Goal: Task Accomplishment & Management: Manage account settings

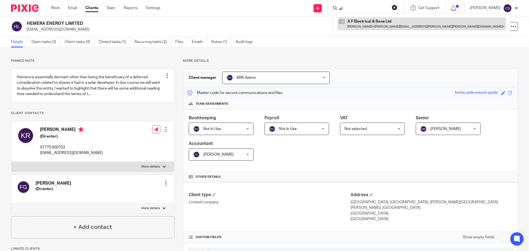
type input "af"
click at [358, 20] on link at bounding box center [422, 23] width 168 height 13
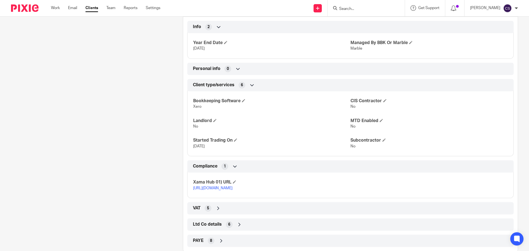
scroll to position [232, 0]
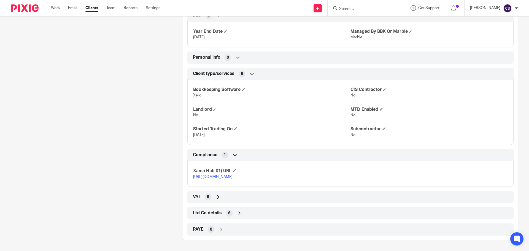
click at [221, 229] on icon at bounding box center [222, 230] width 6 height 6
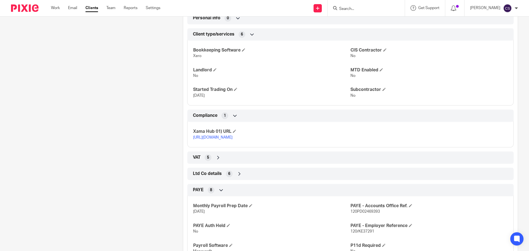
scroll to position [315, 0]
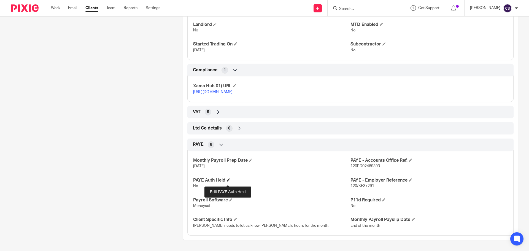
click at [228, 182] on span at bounding box center [228, 179] width 3 height 3
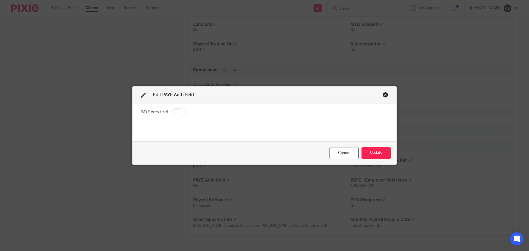
click at [178, 113] on input "checkbox" at bounding box center [179, 112] width 14 height 8
checkbox input "true"
click at [376, 152] on button "Update" at bounding box center [377, 153] width 30 height 12
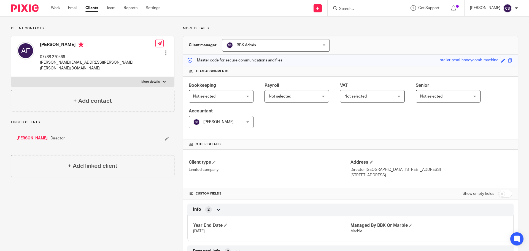
scroll to position [0, 0]
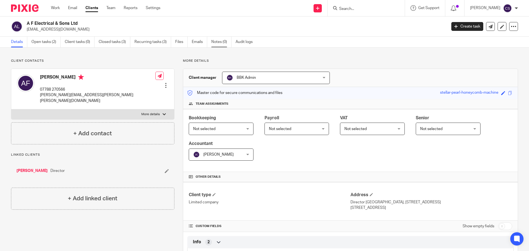
click at [219, 41] on link "Notes (0)" at bounding box center [221, 42] width 20 height 11
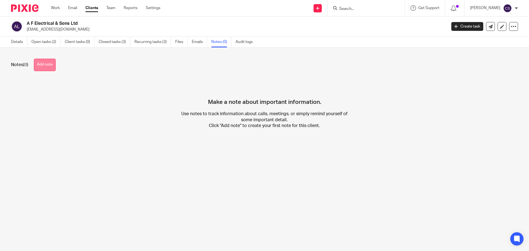
drag, startPoint x: 55, startPoint y: 61, endPoint x: 67, endPoint y: 61, distance: 11.3
click at [55, 61] on button "Add note" at bounding box center [45, 65] width 22 height 12
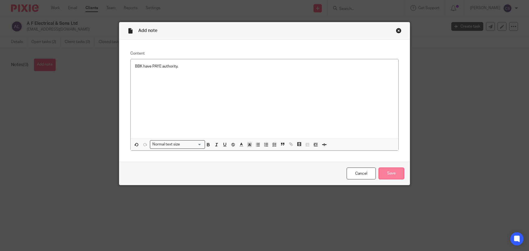
click at [394, 175] on input "Save" at bounding box center [392, 174] width 26 height 12
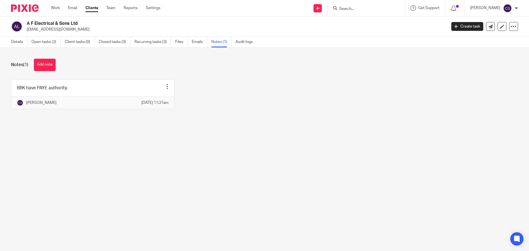
click at [350, 9] on input "Search" at bounding box center [364, 9] width 50 height 5
type input "ajs"
click at [363, 20] on link at bounding box center [372, 21] width 68 height 8
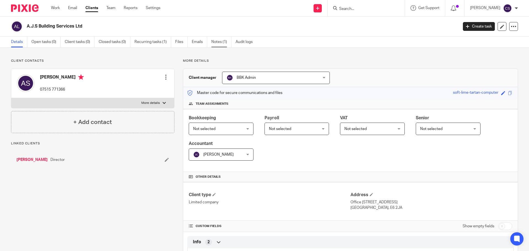
click at [215, 40] on link "Notes (1)" at bounding box center [221, 42] width 20 height 11
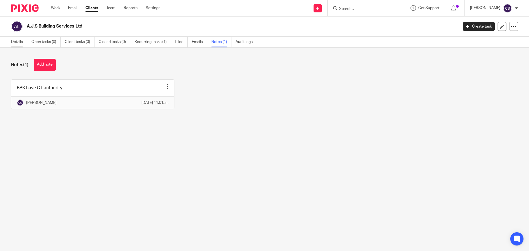
click at [18, 42] on link "Details" at bounding box center [19, 42] width 16 height 11
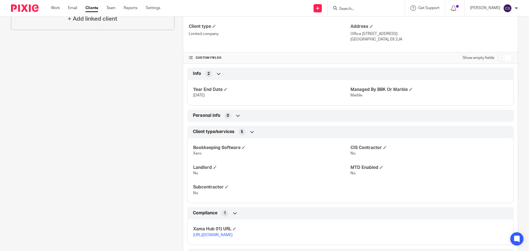
scroll to position [216, 0]
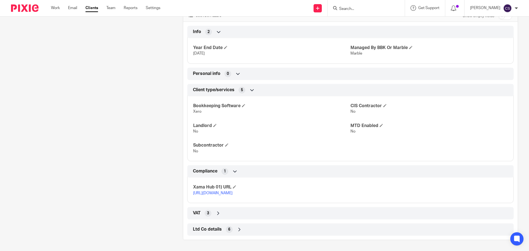
click at [239, 229] on icon at bounding box center [240, 230] width 6 height 6
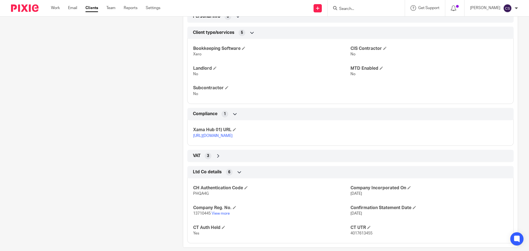
scroll to position [281, 0]
